Goal: Task Accomplishment & Management: Complete application form

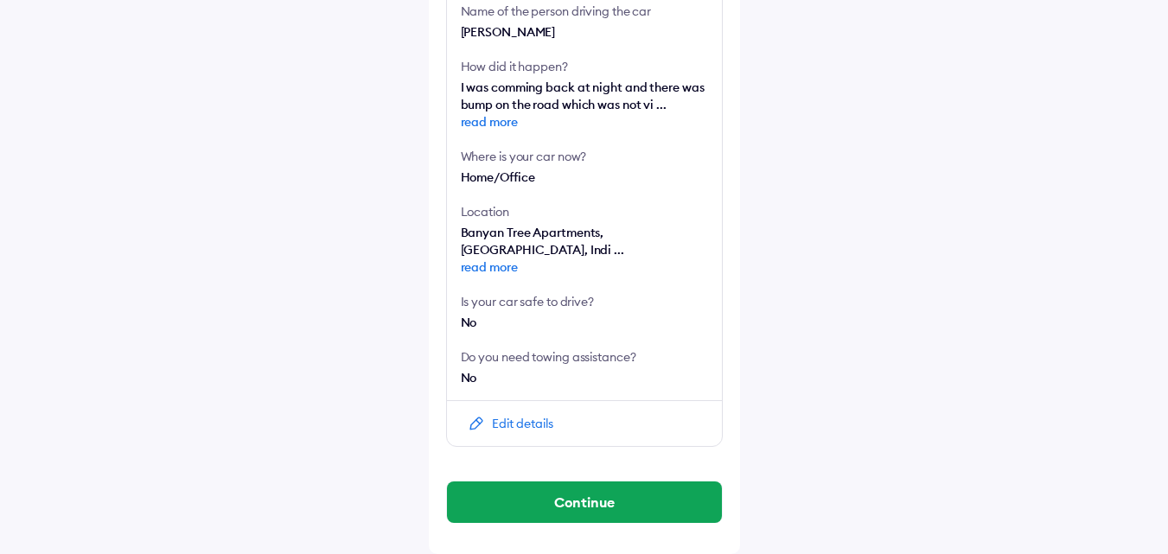
scroll to position [622, 0]
drag, startPoint x: 587, startPoint y: 503, endPoint x: 916, endPoint y: 326, distance: 373.4
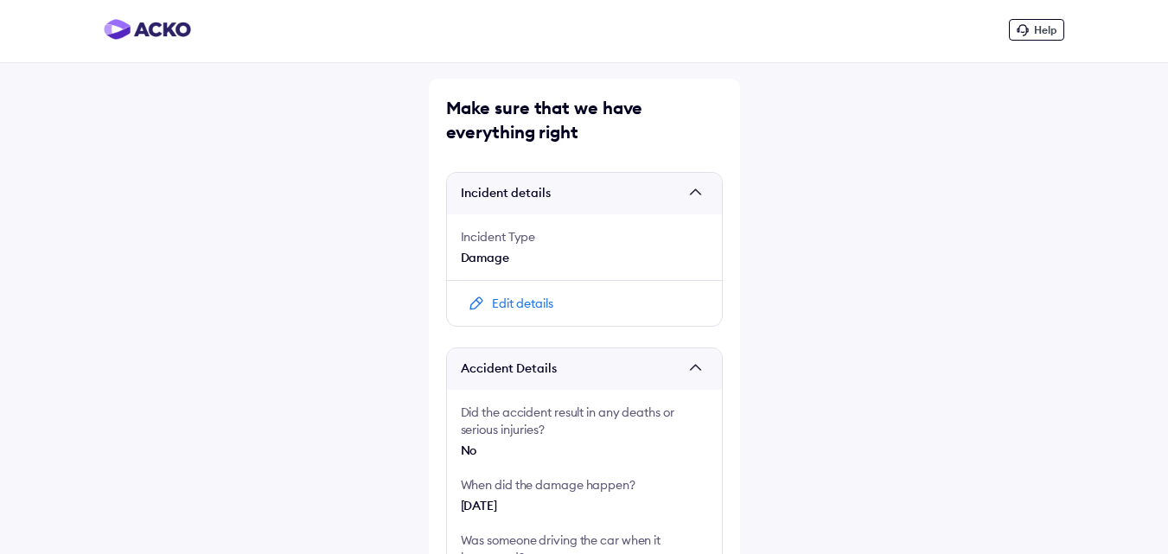
scroll to position [0, 0]
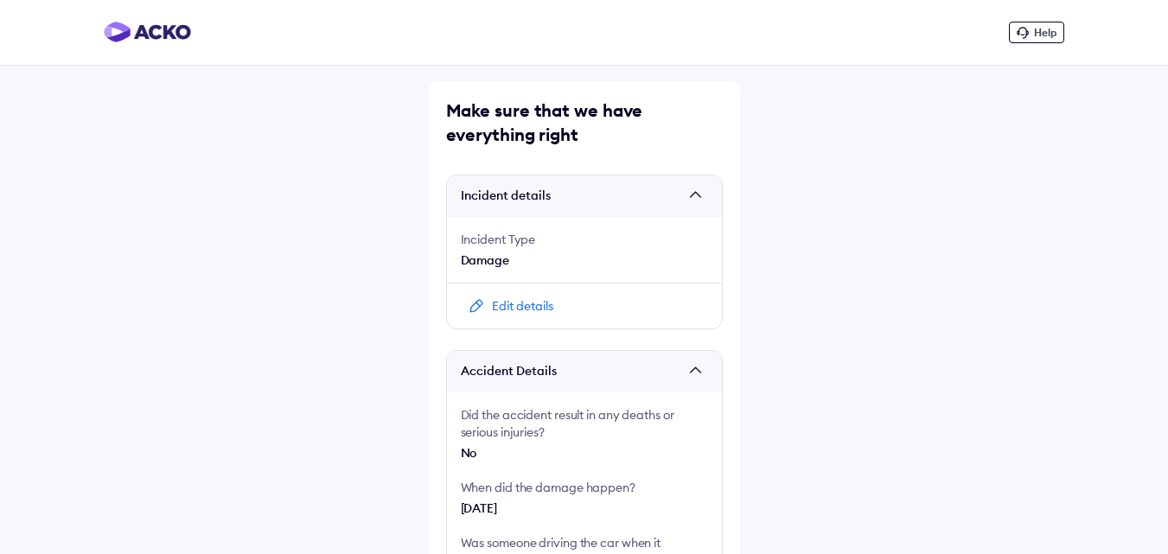
drag, startPoint x: 9, startPoint y: 1, endPoint x: 520, endPoint y: 304, distance: 594.0
click at [520, 304] on div "Edit details" at bounding box center [522, 305] width 61 height 17
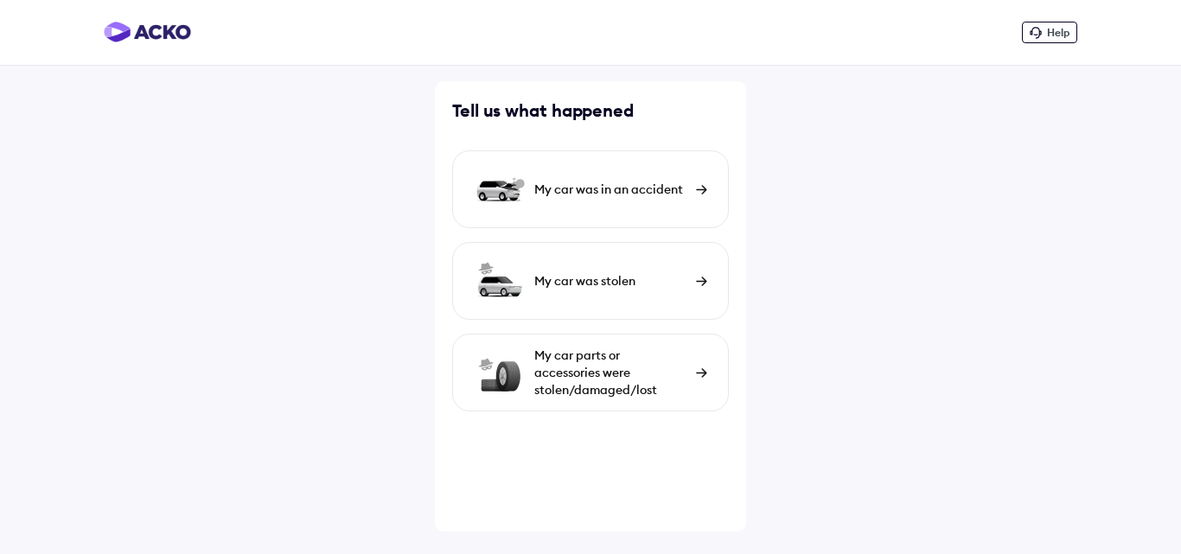
click at [662, 190] on div "My car was in an accident" at bounding box center [610, 189] width 153 height 17
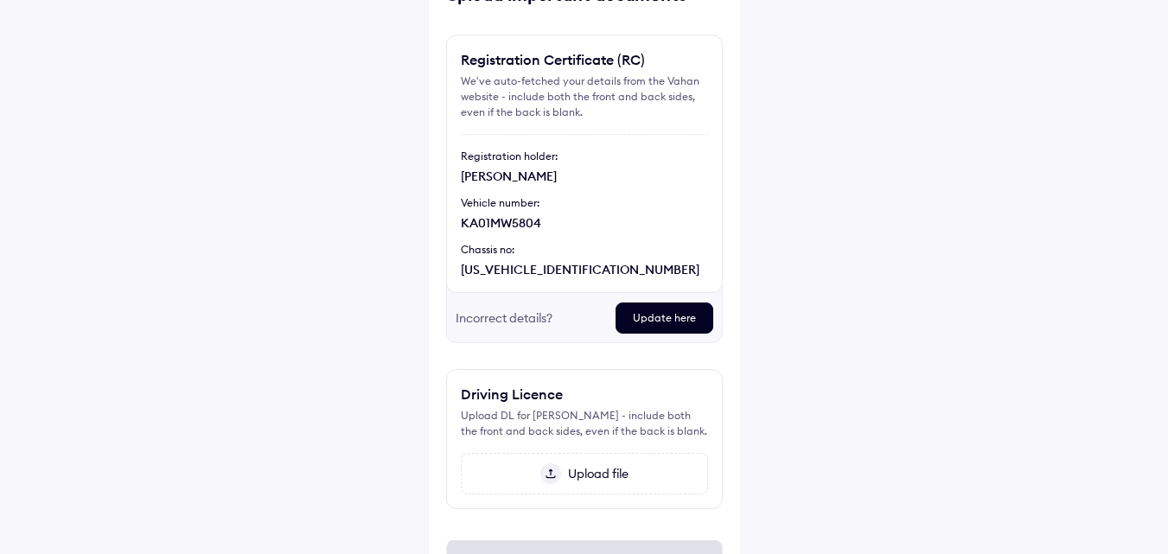
scroll to position [220, 0]
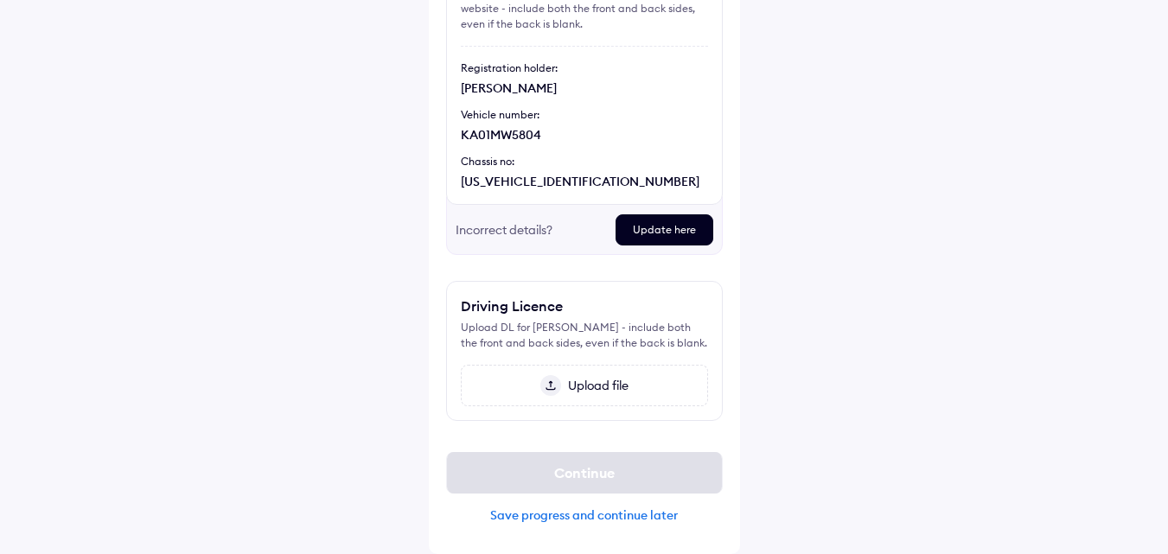
click at [594, 387] on span "Upload file" at bounding box center [594, 386] width 67 height 16
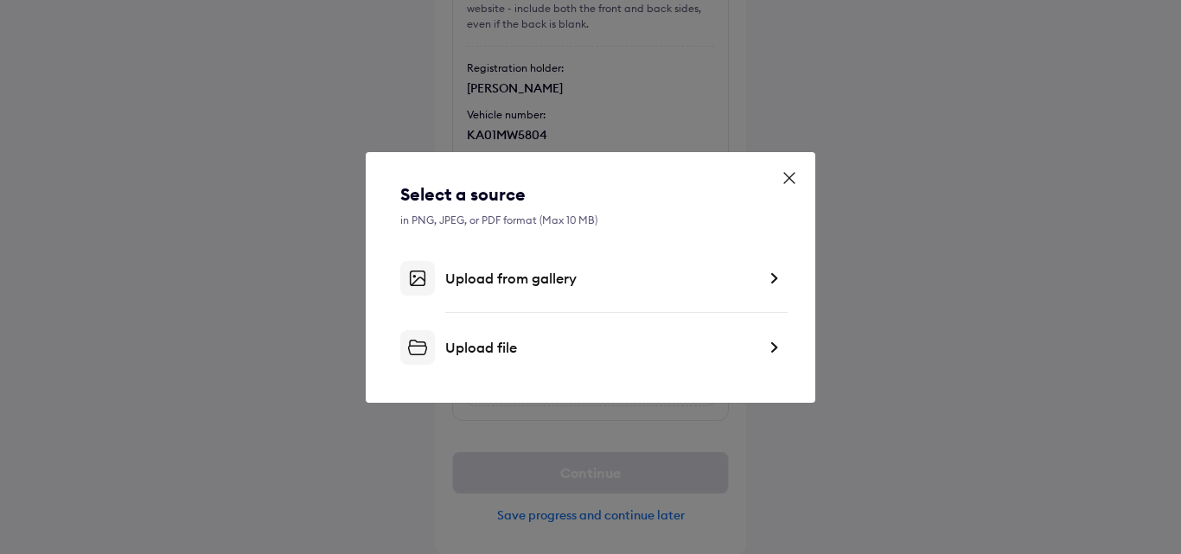
click at [619, 286] on div "Upload from gallery" at bounding box center [600, 278] width 311 height 17
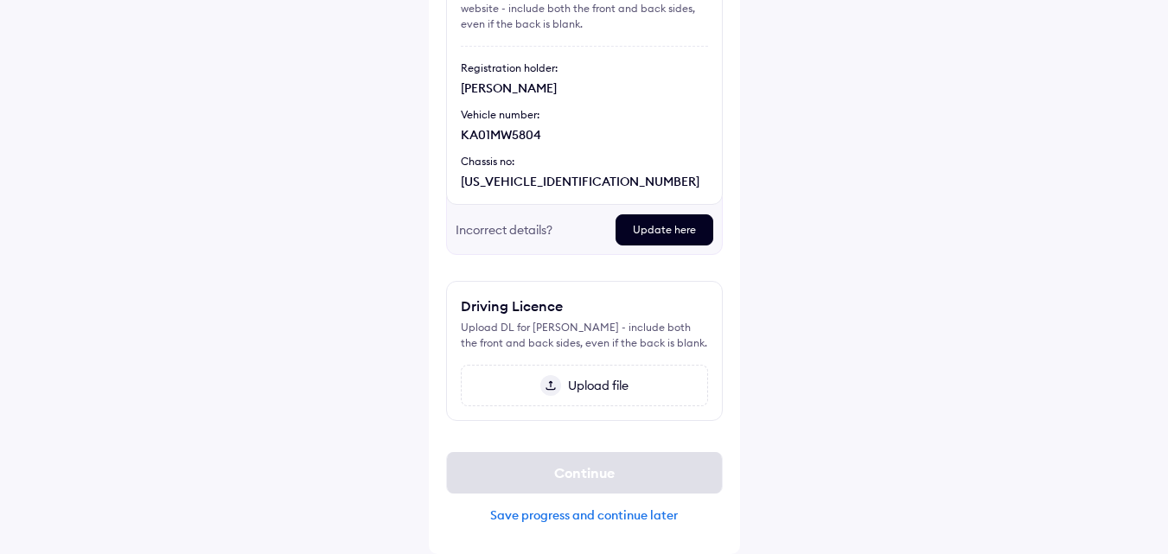
click at [605, 386] on span "Upload file" at bounding box center [594, 386] width 67 height 16
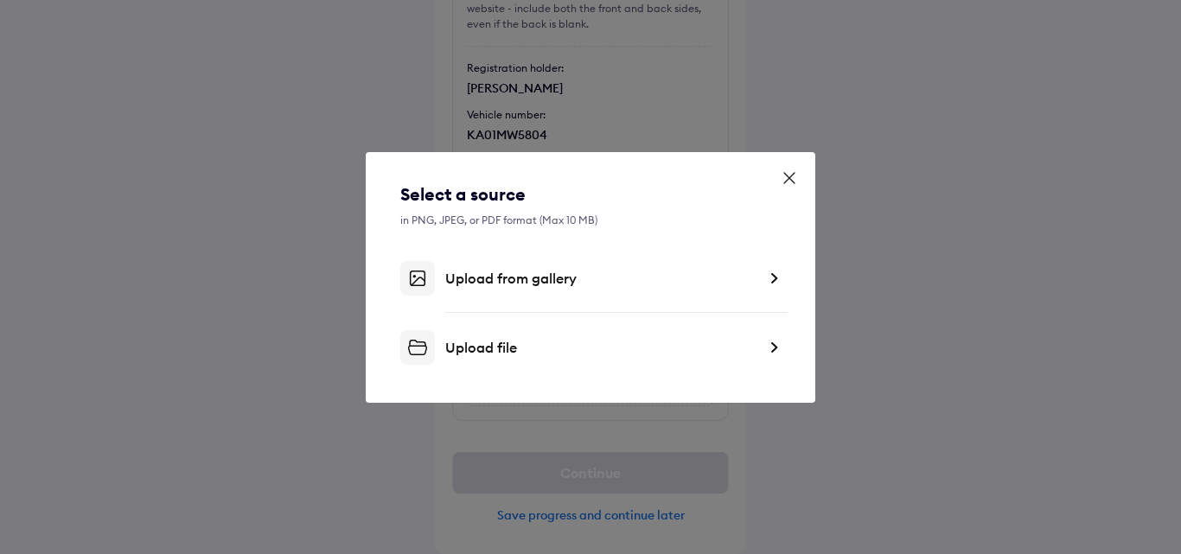
click at [761, 275] on div "Upload from gallery" at bounding box center [590, 278] width 380 height 35
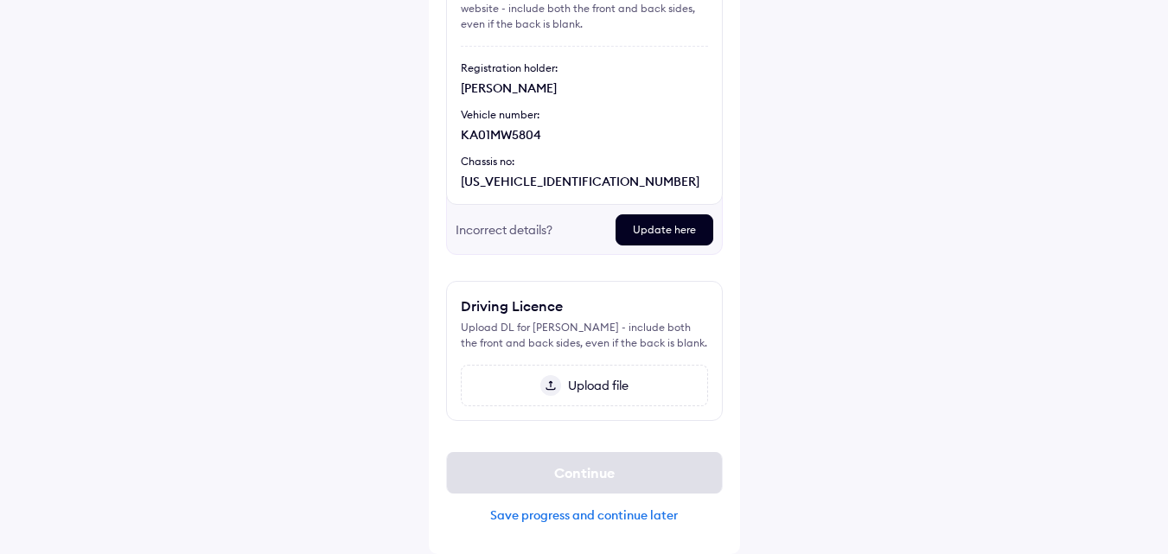
click at [598, 379] on span "Upload file" at bounding box center [594, 386] width 67 height 16
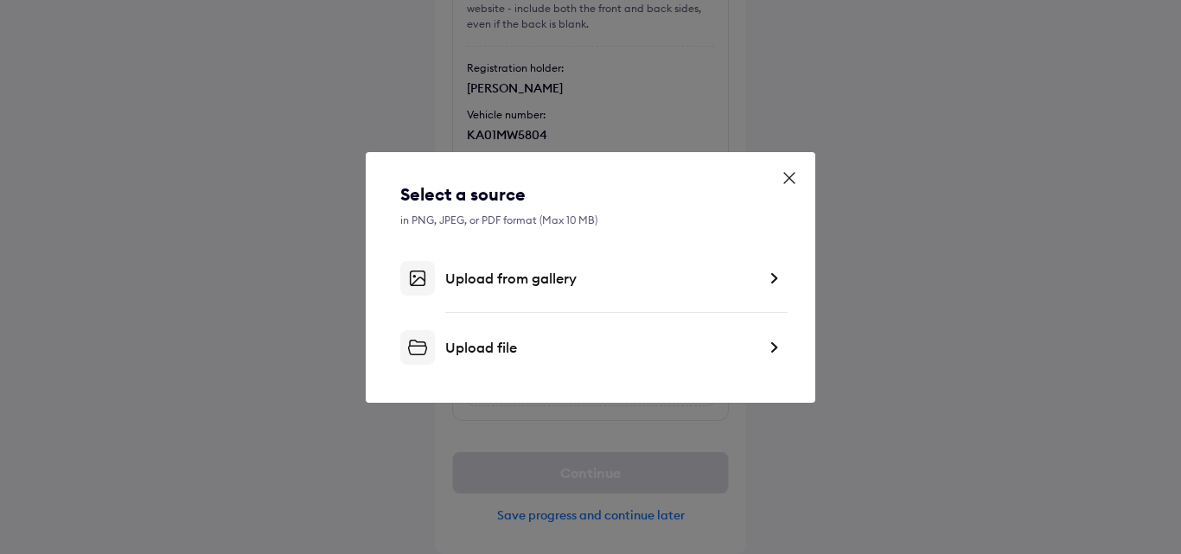
click at [547, 351] on div "Upload file" at bounding box center [600, 347] width 311 height 17
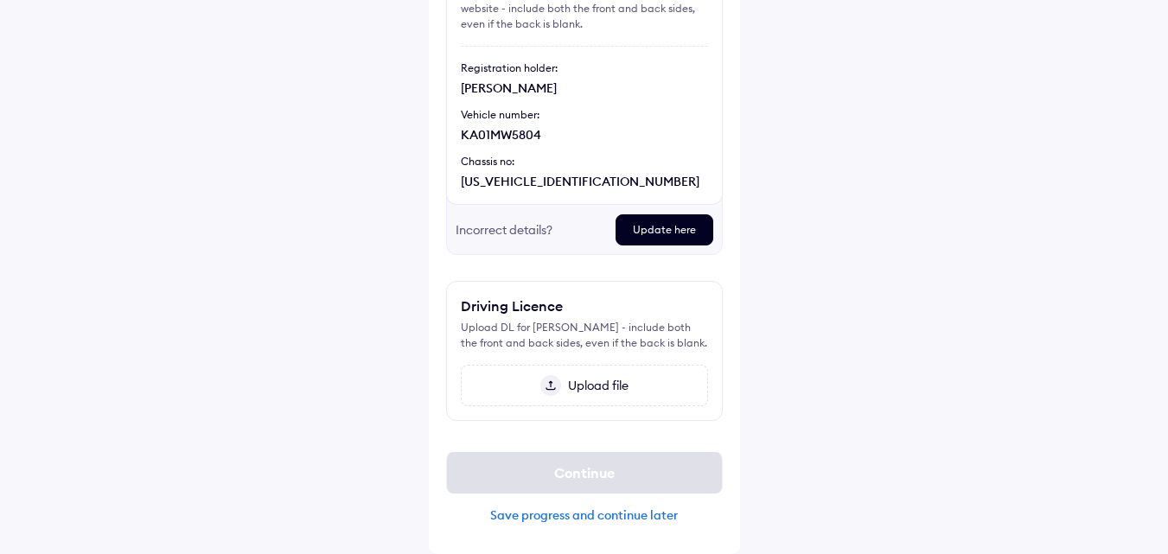
click at [603, 388] on span "Upload file" at bounding box center [594, 386] width 67 height 16
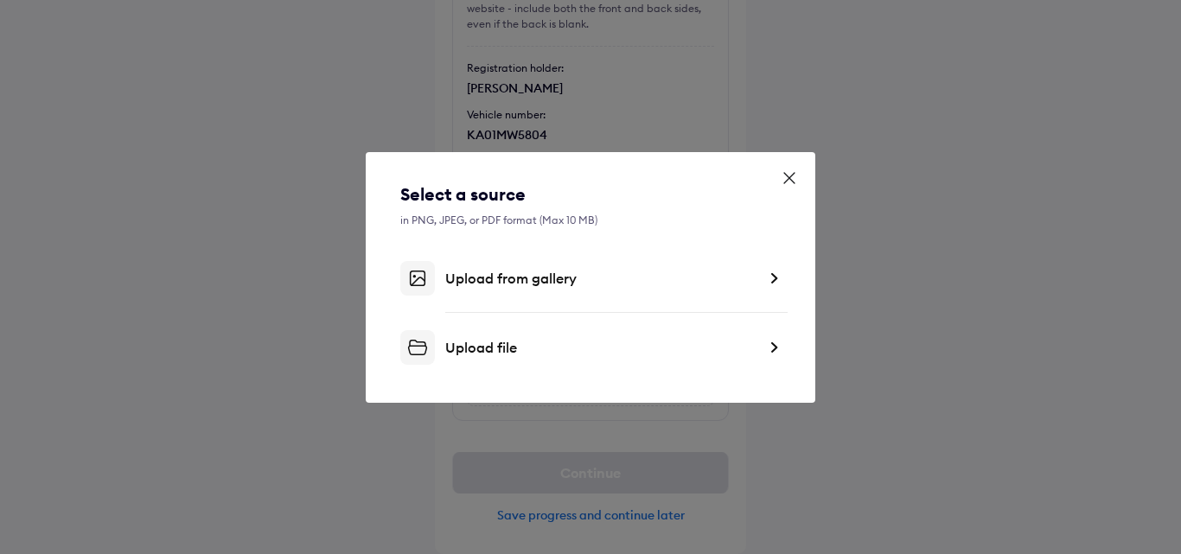
click at [637, 280] on div "Upload from gallery" at bounding box center [600, 278] width 311 height 17
